Goal: Task Accomplishment & Management: Complete application form

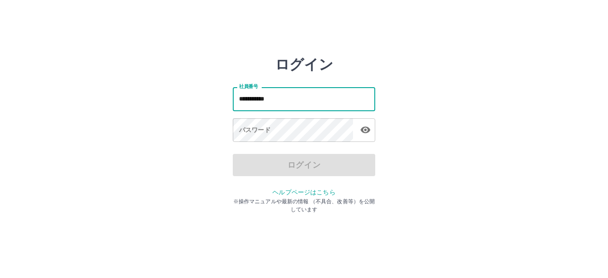
type input "**********"
drag, startPoint x: 296, startPoint y: 99, endPoint x: 202, endPoint y: 98, distance: 94.0
click at [202, 98] on div "**********" at bounding box center [304, 127] width 535 height 143
type input "*******"
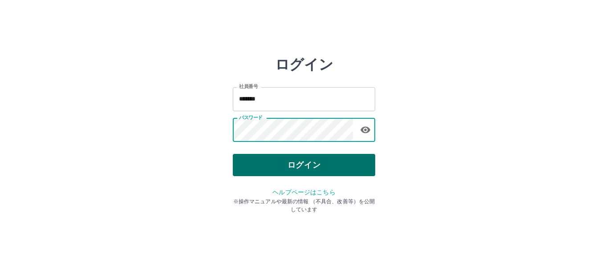
click at [258, 158] on button "ログイン" at bounding box center [304, 165] width 143 height 22
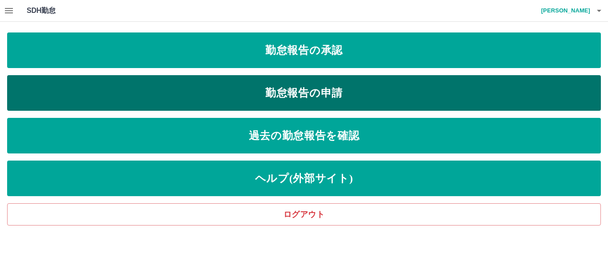
click at [214, 86] on link "勤怠報告の申請" at bounding box center [304, 93] width 594 height 36
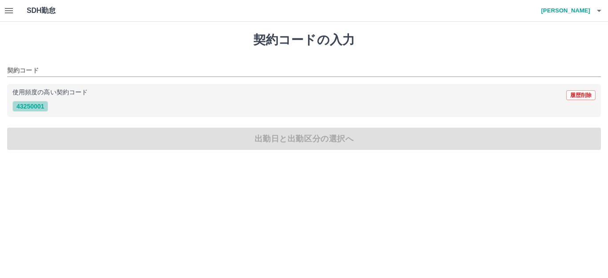
click at [37, 108] on button "43250001" at bounding box center [30, 106] width 36 height 11
type input "********"
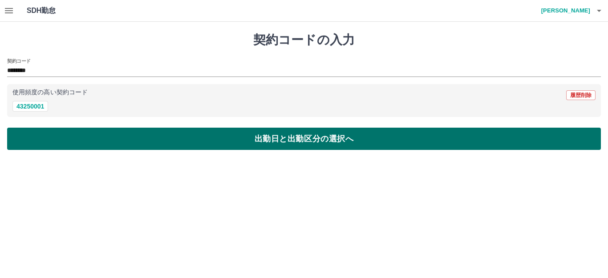
click at [176, 145] on button "出勤日と出勤区分の選択へ" at bounding box center [304, 139] width 594 height 22
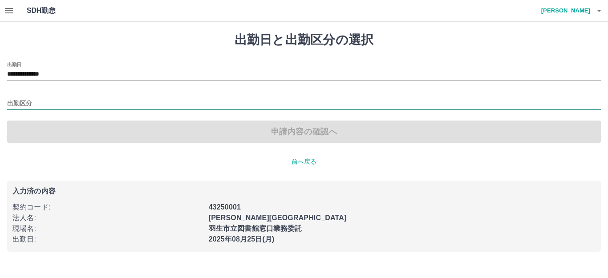
click at [87, 101] on input "出勤区分" at bounding box center [304, 103] width 594 height 11
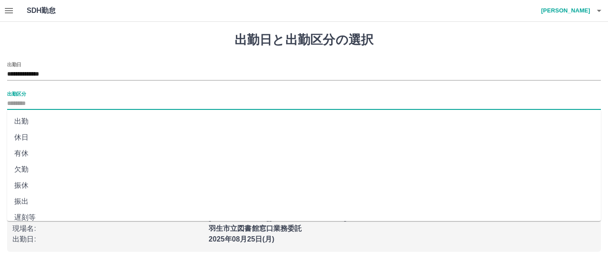
click at [43, 121] on li "出勤" at bounding box center [304, 122] width 594 height 16
type input "**"
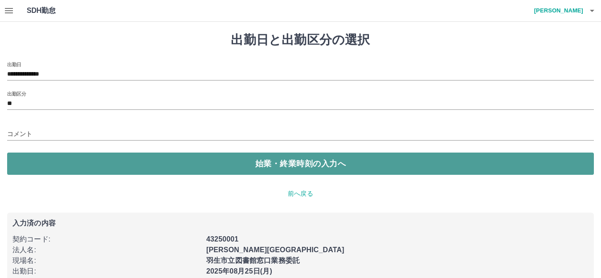
click at [110, 156] on button "始業・終業時刻の入力へ" at bounding box center [300, 164] width 587 height 22
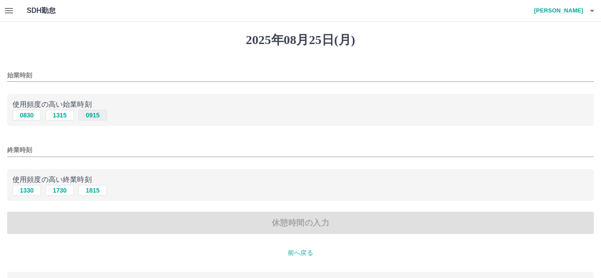
click at [93, 119] on button "0915" at bounding box center [92, 115] width 29 height 11
type input "****"
click at [83, 191] on button "1815" at bounding box center [92, 190] width 29 height 11
type input "****"
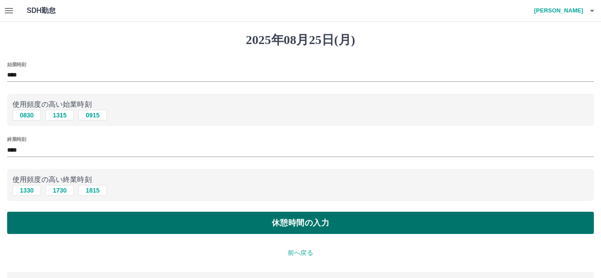
click at [135, 233] on button "休憩時間の入力" at bounding box center [300, 223] width 587 height 22
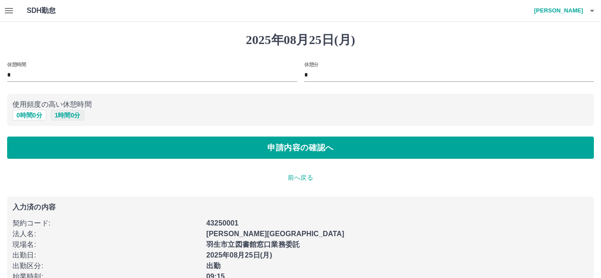
click at [71, 118] on button "1 時間 0 分" at bounding box center [68, 115] width 34 height 11
type input "*"
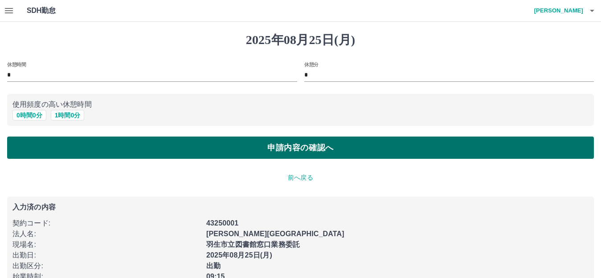
drag, startPoint x: 115, startPoint y: 148, endPoint x: 130, endPoint y: 150, distance: 14.9
click at [117, 148] on button "申請内容の確認へ" at bounding box center [300, 148] width 587 height 22
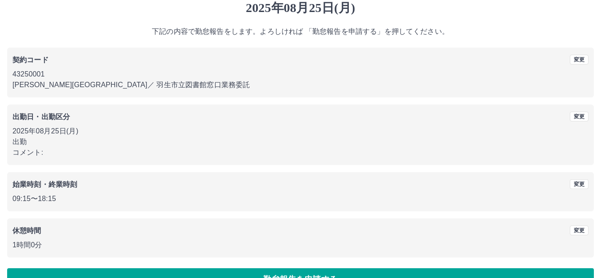
scroll to position [55, 0]
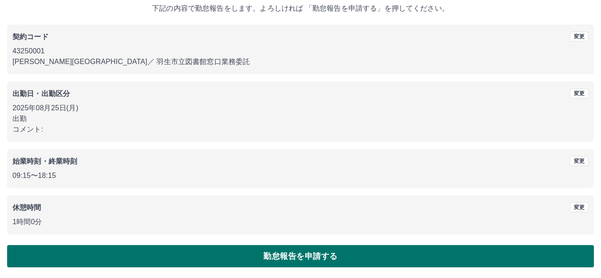
click at [192, 259] on button "勤怠報告を申請する" at bounding box center [300, 256] width 587 height 22
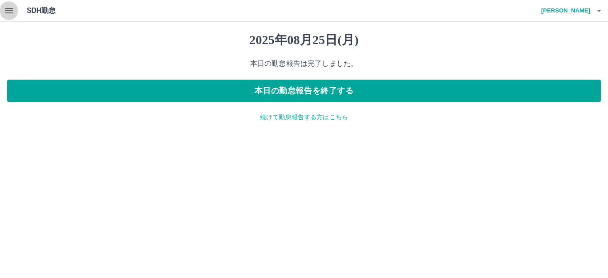
click at [10, 10] on icon "button" at bounding box center [9, 10] width 8 height 5
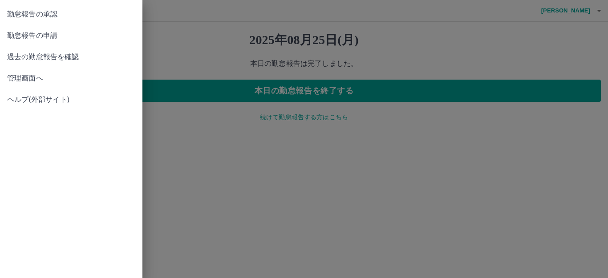
click at [231, 39] on div at bounding box center [304, 139] width 608 height 278
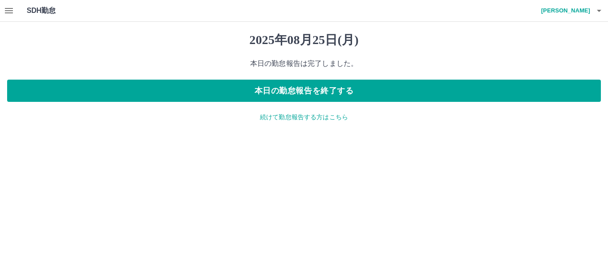
click at [308, 121] on p "続けて勤怠報告する方はこちら" at bounding box center [304, 117] width 594 height 9
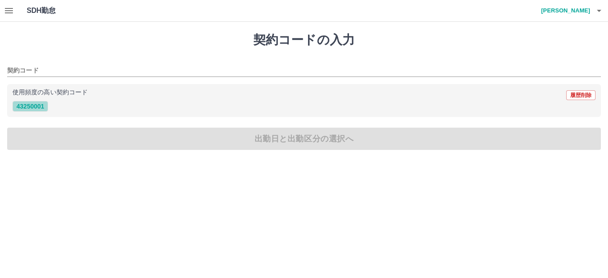
click at [41, 106] on button "43250001" at bounding box center [30, 106] width 36 height 11
type input "********"
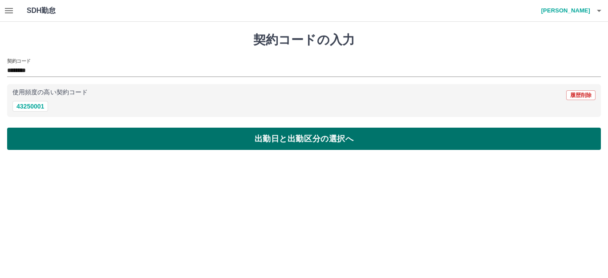
click at [132, 139] on button "出勤日と出勤区分の選択へ" at bounding box center [304, 139] width 594 height 22
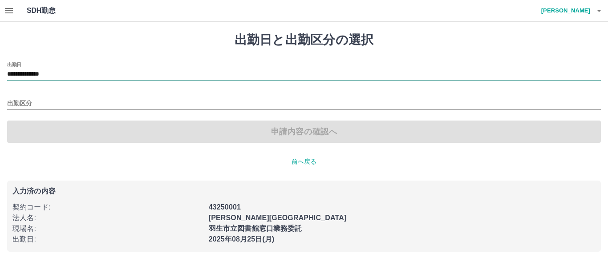
click at [64, 73] on input "**********" at bounding box center [304, 74] width 594 height 11
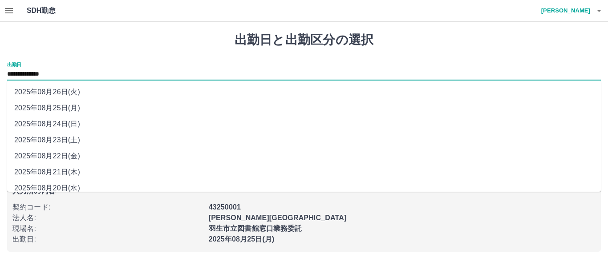
click at [65, 95] on li "2025年08月26日(火)" at bounding box center [304, 92] width 594 height 16
type input "**********"
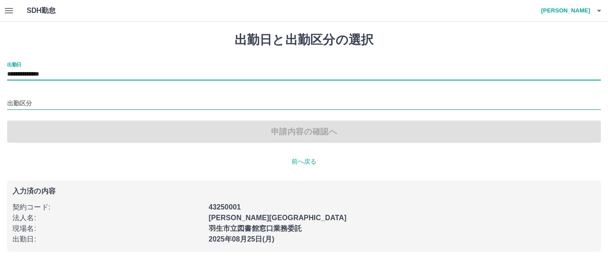
click at [66, 102] on input "出勤区分" at bounding box center [304, 103] width 594 height 11
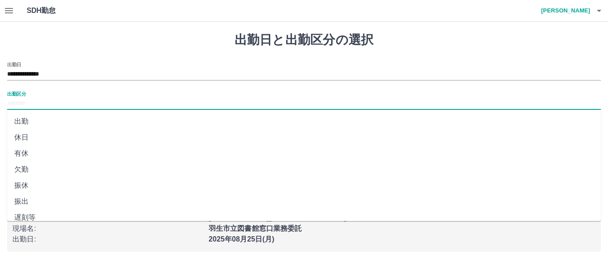
click at [52, 135] on li "休日" at bounding box center [304, 138] width 594 height 16
type input "**"
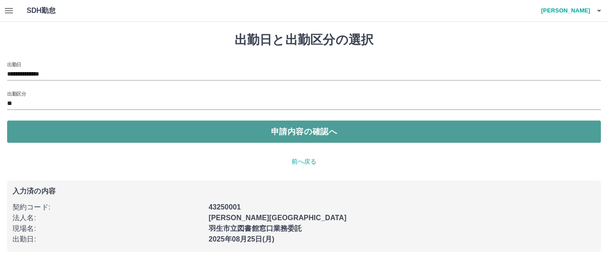
click at [237, 137] on button "申請内容の確認へ" at bounding box center [304, 132] width 594 height 22
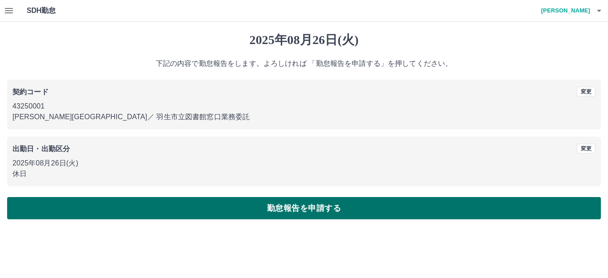
click at [223, 206] on button "勤怠報告を申請する" at bounding box center [304, 208] width 594 height 22
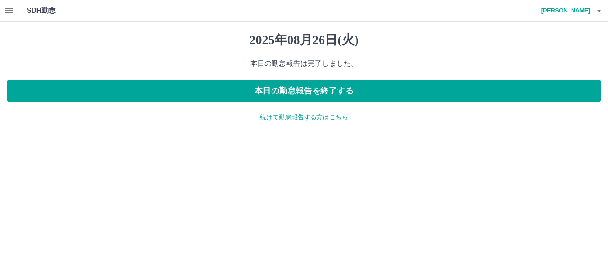
click at [12, 14] on icon "button" at bounding box center [9, 10] width 11 height 11
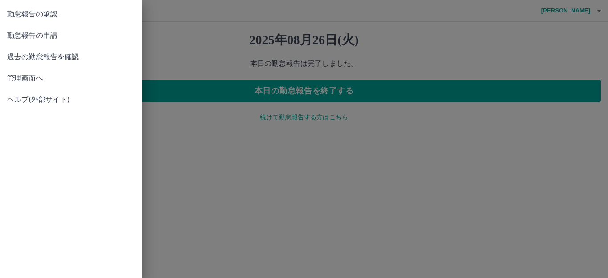
click at [33, 16] on span "勤怠報告の承認" at bounding box center [71, 14] width 128 height 11
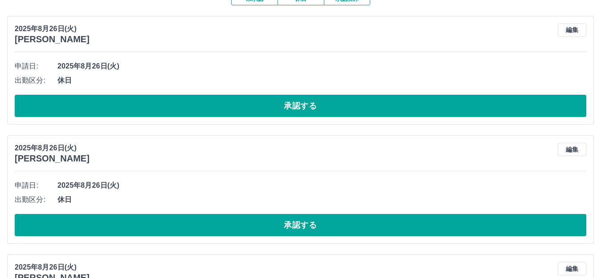
scroll to position [2032, 0]
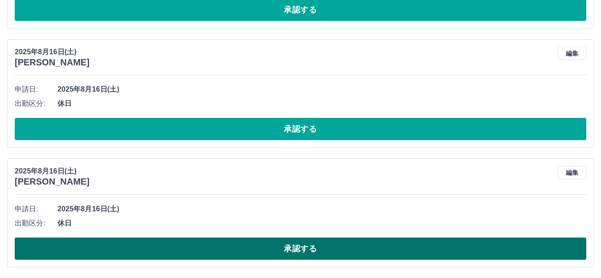
click at [303, 245] on button "承認する" at bounding box center [301, 249] width 572 height 22
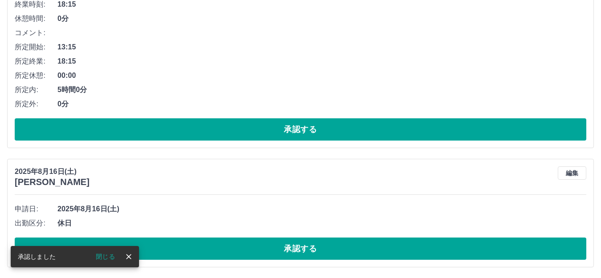
scroll to position [1912, 0]
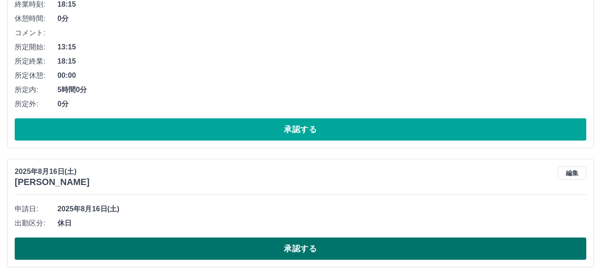
click at [251, 247] on button "承認する" at bounding box center [301, 249] width 572 height 22
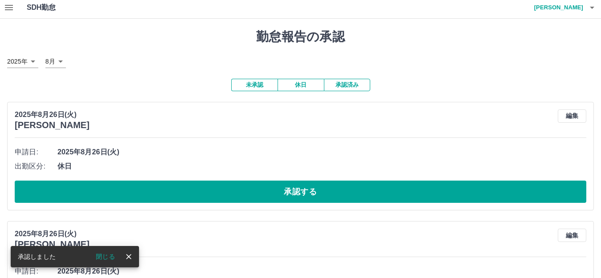
scroll to position [0, 0]
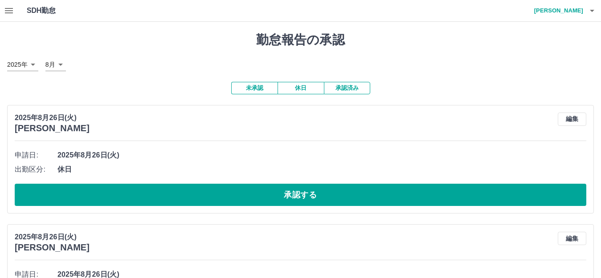
click at [5, 8] on icon "button" at bounding box center [9, 10] width 11 height 11
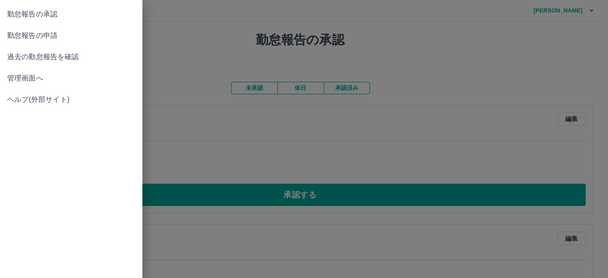
click at [25, 78] on span "管理画面へ" at bounding box center [71, 78] width 128 height 11
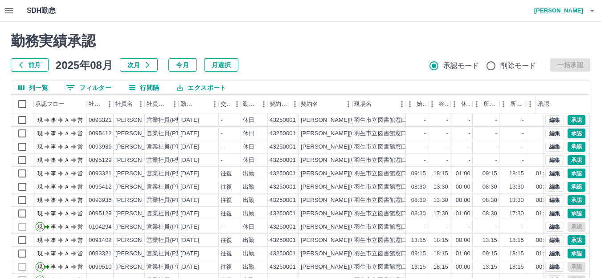
click at [89, 84] on button "0 フィルター" at bounding box center [89, 87] width 60 height 13
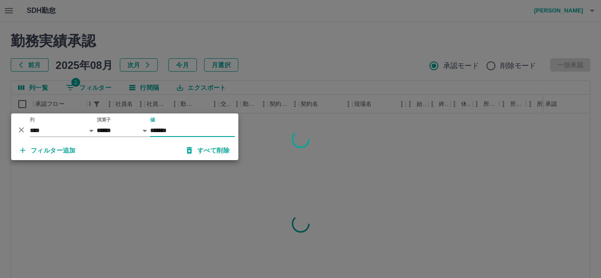
type input "*******"
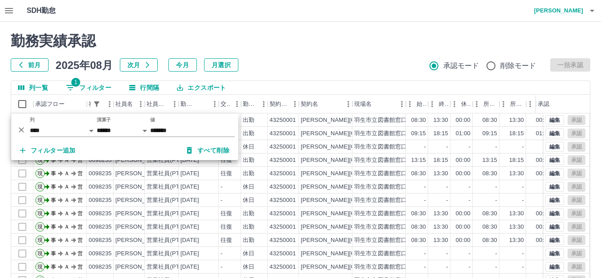
click at [318, 55] on div "勤務実績承認 前月 2025年08月 次月 今月 月選択 承認モード 削除モード 一括承認" at bounding box center [301, 52] width 580 height 39
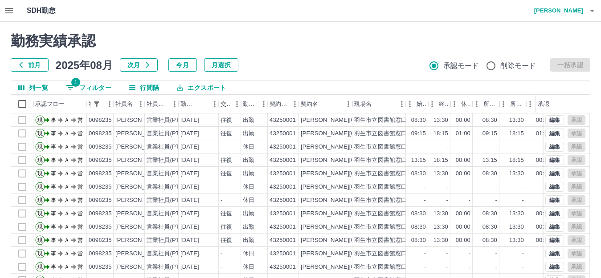
click at [294, 45] on h2 "勤務実績承認" at bounding box center [301, 41] width 580 height 17
click at [3, 8] on button "button" at bounding box center [9, 10] width 18 height 21
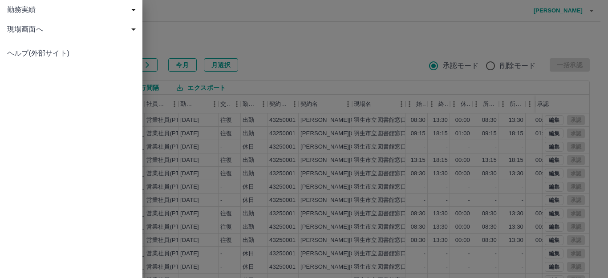
click at [32, 24] on span "現場画面へ" at bounding box center [73, 29] width 132 height 11
click at [52, 47] on span "現場画面へ" at bounding box center [75, 49] width 119 height 11
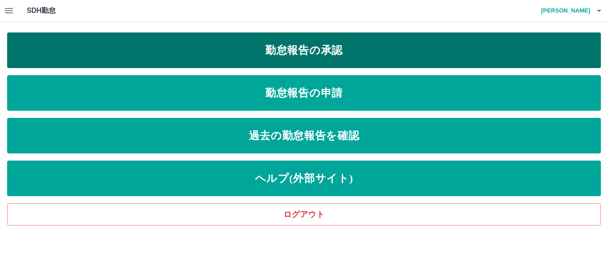
click at [330, 51] on link "勤怠報告の承認" at bounding box center [304, 51] width 594 height 36
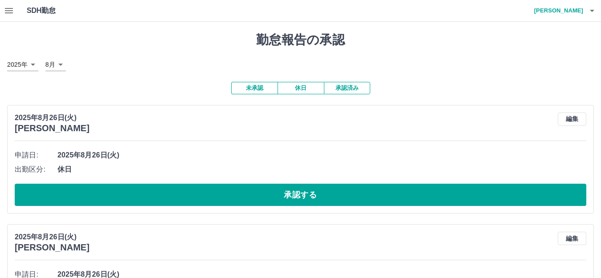
scroll to position [1792, 0]
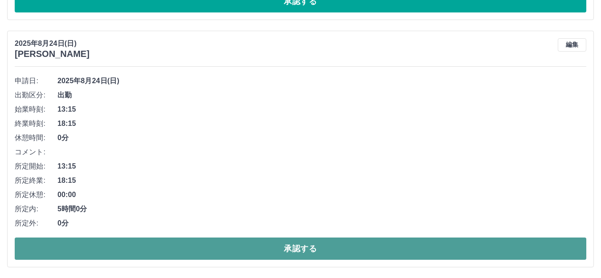
click at [220, 247] on button "承認する" at bounding box center [301, 249] width 572 height 22
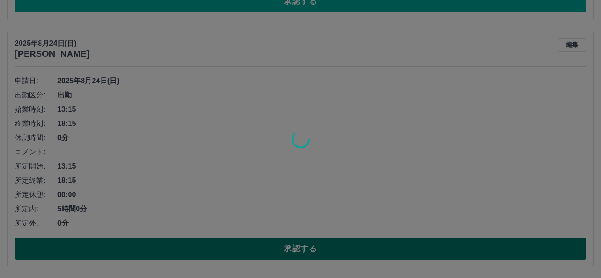
scroll to position [1545, 0]
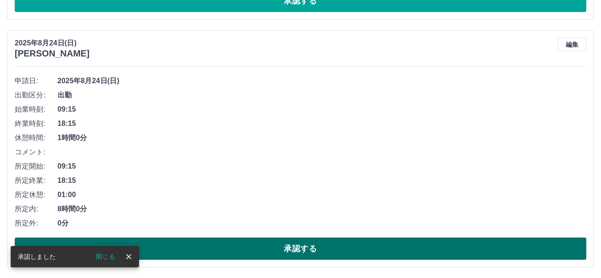
click at [225, 247] on button "承認する" at bounding box center [301, 249] width 572 height 22
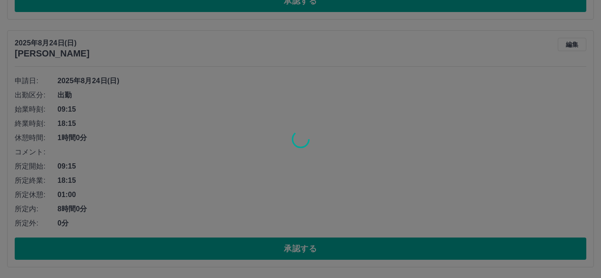
scroll to position [1297, 0]
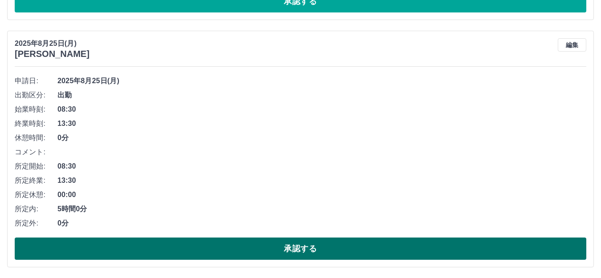
click at [247, 245] on button "承認する" at bounding box center [301, 249] width 572 height 22
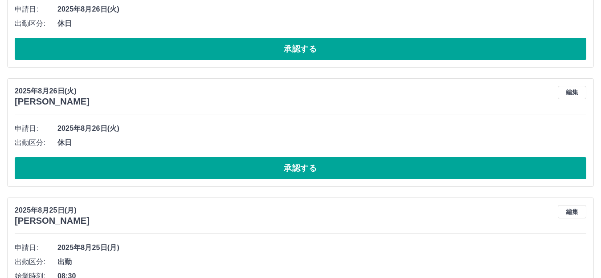
scroll to position [336, 0]
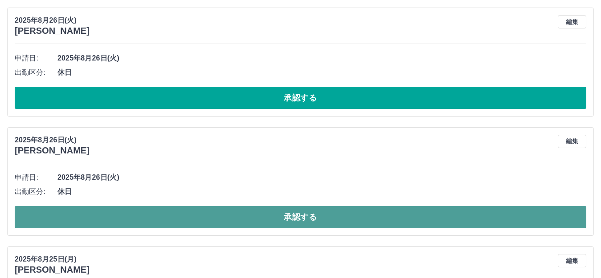
click at [288, 214] on button "承認する" at bounding box center [301, 217] width 572 height 22
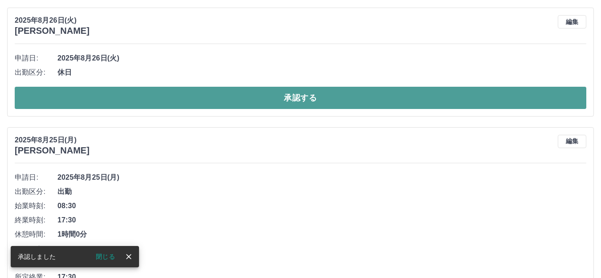
click at [318, 97] on button "承認する" at bounding box center [301, 98] width 572 height 22
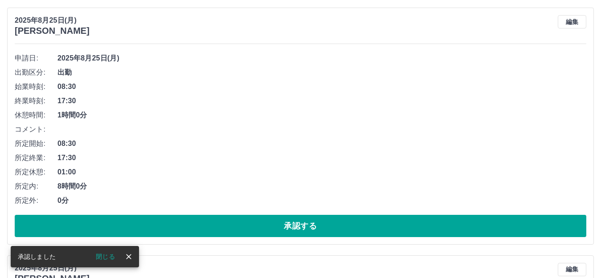
scroll to position [216, 0]
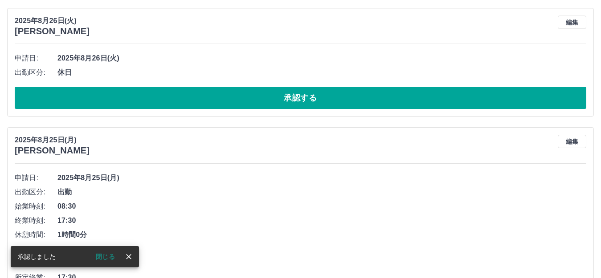
click at [318, 97] on button "承認する" at bounding box center [301, 98] width 572 height 22
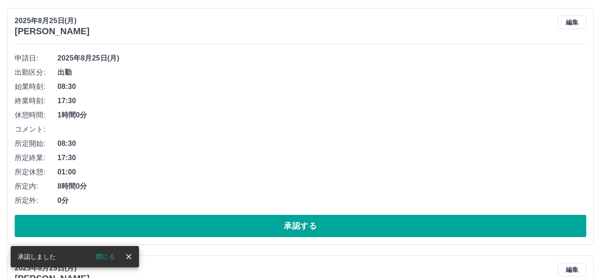
scroll to position [97, 0]
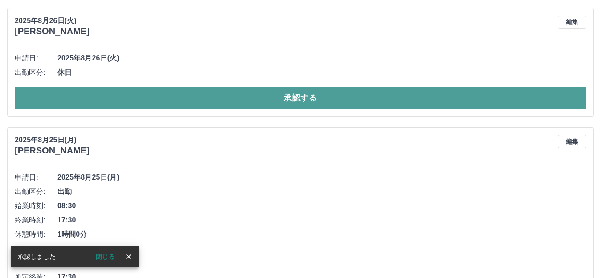
click at [270, 106] on button "承認する" at bounding box center [301, 98] width 572 height 22
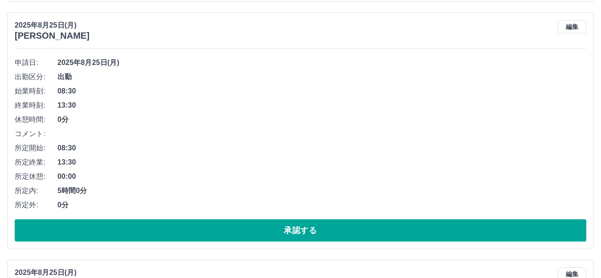
scroll to position [356, 0]
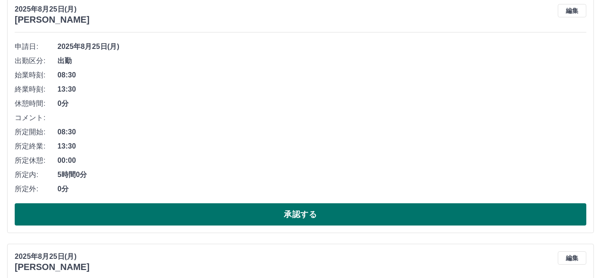
click at [275, 210] on button "承認する" at bounding box center [301, 215] width 572 height 22
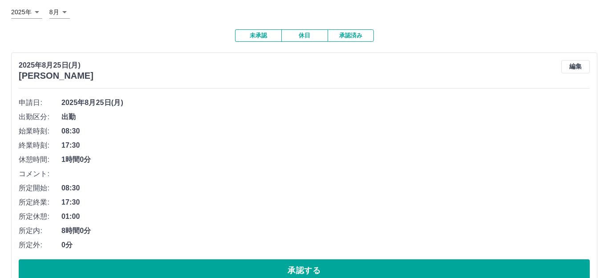
scroll to position [0, 0]
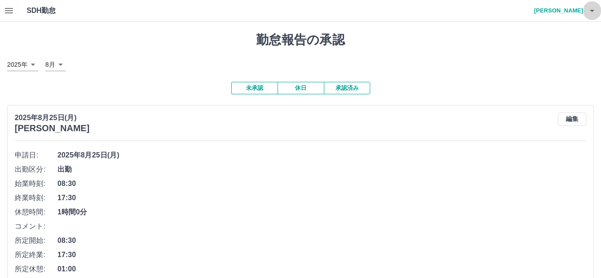
click at [592, 12] on icon "button" at bounding box center [592, 11] width 4 height 2
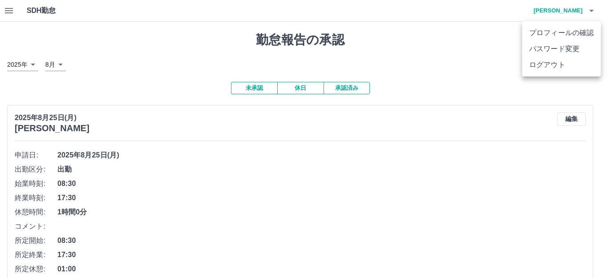
click at [558, 57] on li "ログアウト" at bounding box center [562, 65] width 79 height 16
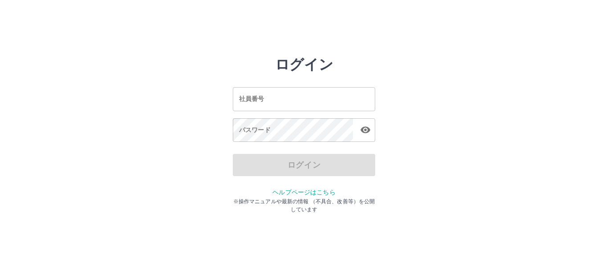
drag, startPoint x: 0, startPoint y: 0, endPoint x: 425, endPoint y: 42, distance: 426.6
click at [425, 42] on html "ログイン 社員番号 社員番号 パスワード パスワード ログイン ヘルプページはこちら ※操作マニュアルや最新の情報 （不具合、改善等）を公開しています" at bounding box center [304, 99] width 608 height 199
